Goal: Information Seeking & Learning: Learn about a topic

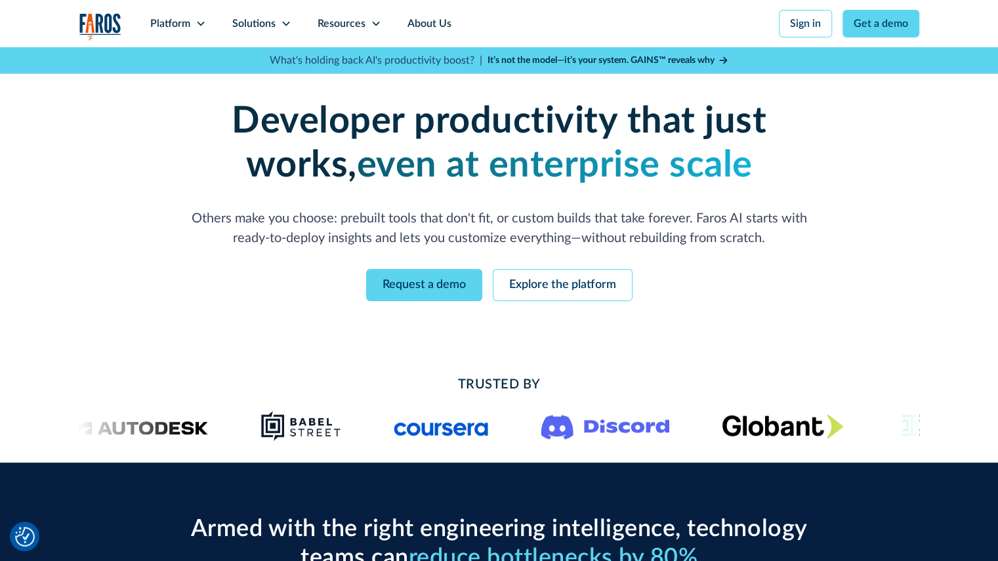
click at [173, 111] on h1 "Developer productivity that just works, even at enterprise scale" at bounding box center [499, 144] width 672 height 88
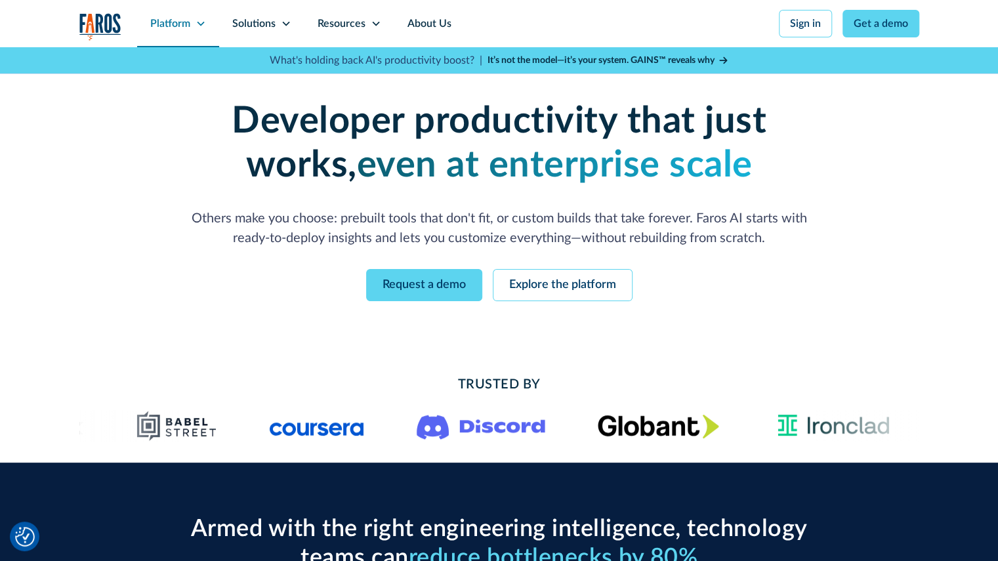
click at [185, 20] on div "Platform" at bounding box center [170, 24] width 40 height 16
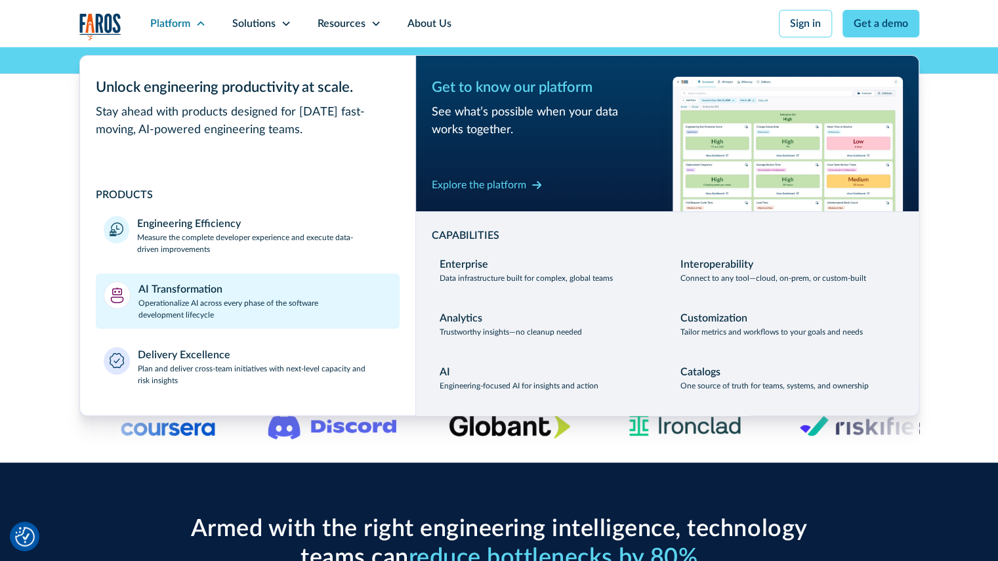
click at [254, 304] on p "Operationalize AI across every phase of the software development lifecycle" at bounding box center [264, 309] width 253 height 24
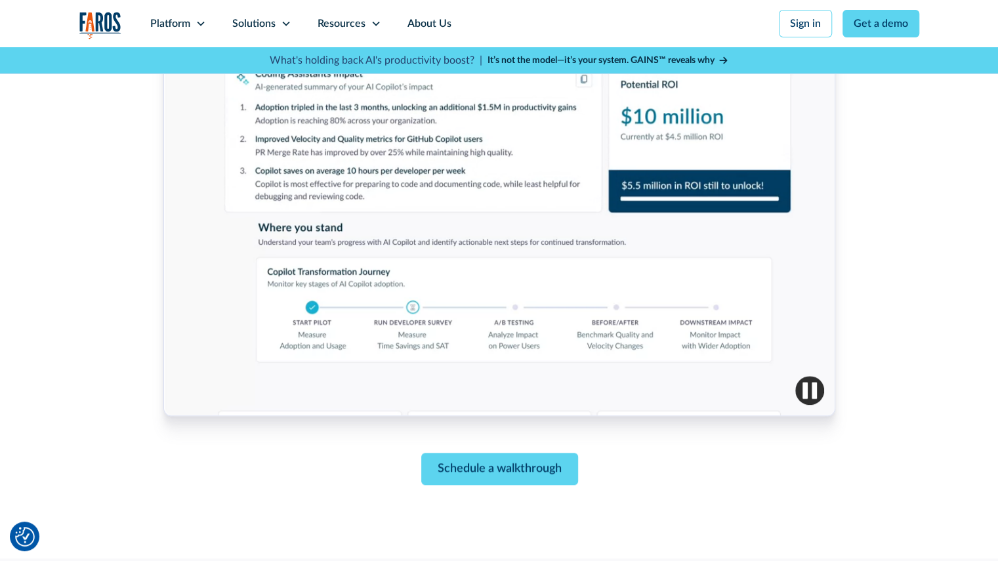
scroll to position [517, 0]
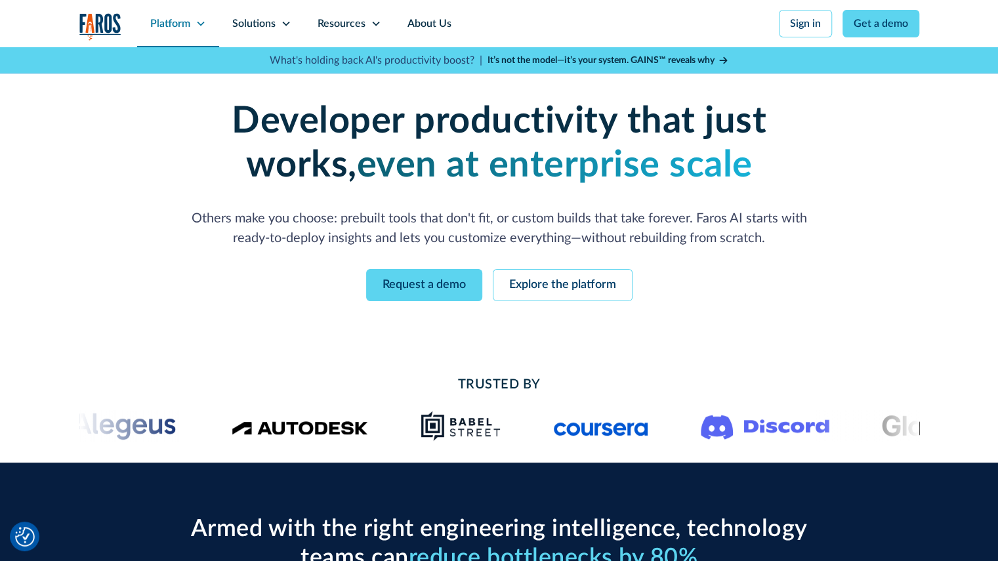
click at [189, 18] on div "Platform" at bounding box center [170, 24] width 40 height 16
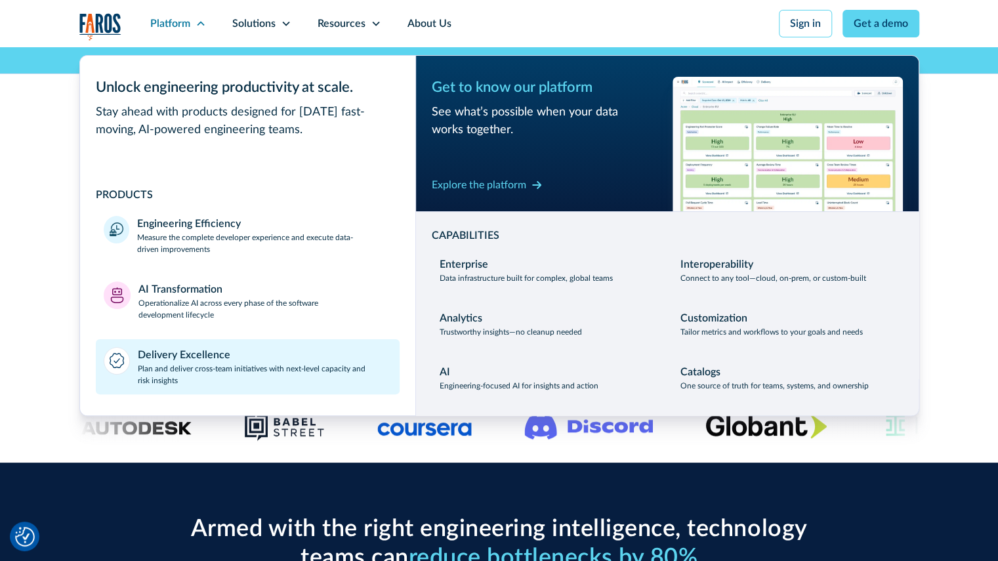
click at [194, 384] on p "Plan and deliver cross-team initiatives with next-level capacity and risk insig…" at bounding box center [265, 375] width 254 height 24
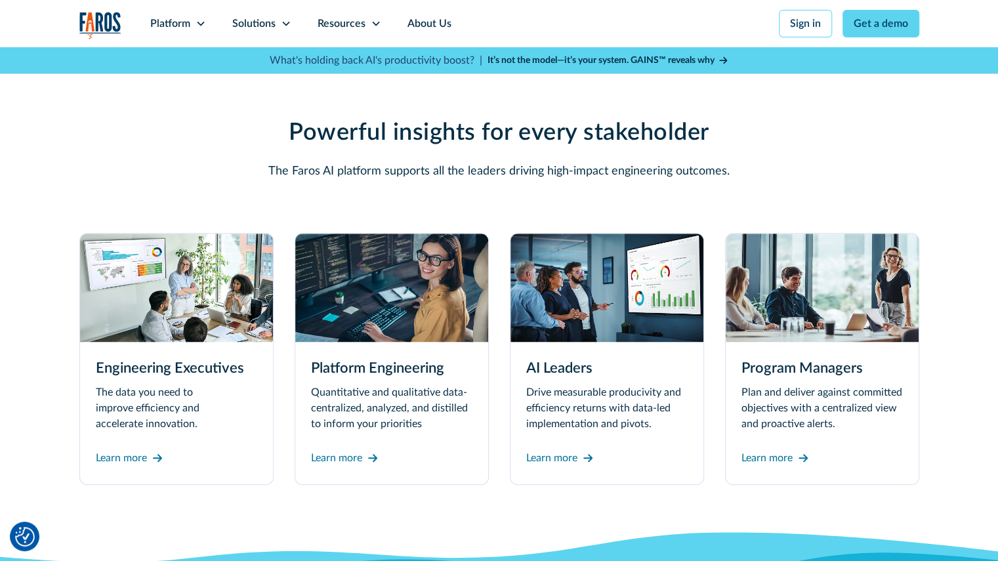
scroll to position [3404, 0]
click at [776, 450] on div "Learn more" at bounding box center [767, 458] width 51 height 16
